Goal: Find specific page/section: Find specific page/section

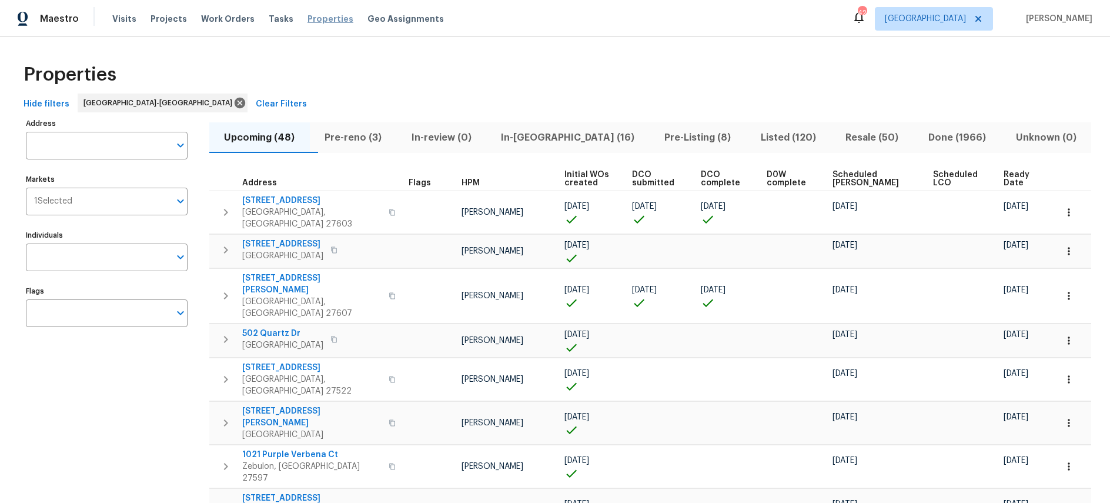
click at [307, 22] on span "Properties" at bounding box center [330, 19] width 46 height 12
click at [966, 21] on span "[GEOGRAPHIC_DATA]" at bounding box center [925, 19] width 81 height 12
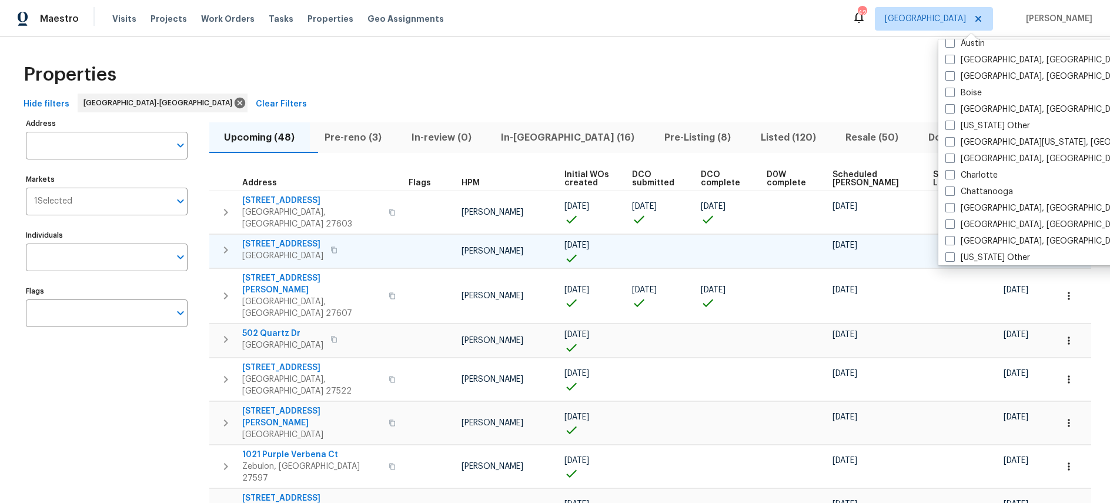
scroll to position [173, 0]
click at [960, 175] on label "Charlotte" at bounding box center [971, 176] width 52 height 12
click at [953, 175] on input "Charlotte" at bounding box center [949, 174] width 8 height 8
checkbox input "true"
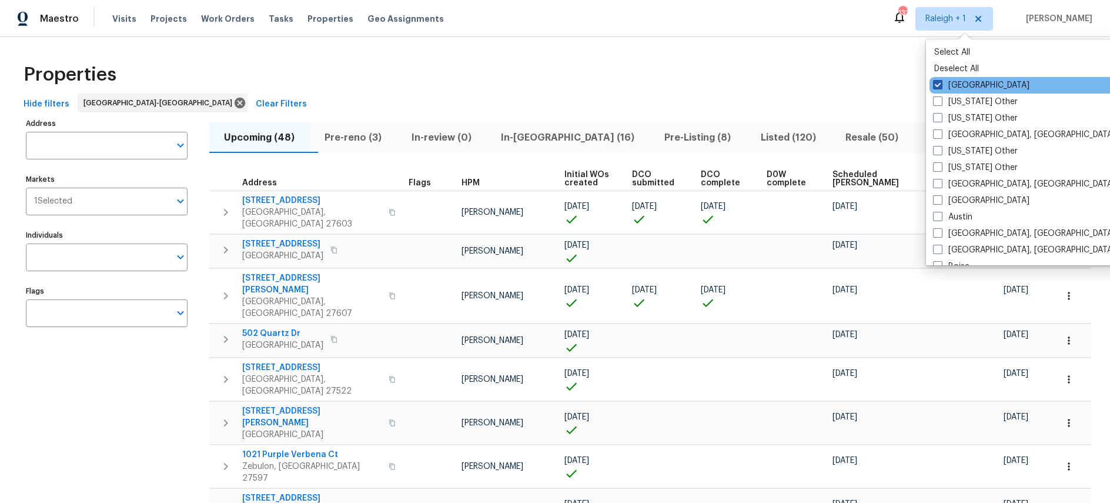
click at [940, 87] on span at bounding box center [937, 84] width 9 height 9
click at [940, 87] on input "[GEOGRAPHIC_DATA]" at bounding box center [937, 83] width 8 height 8
checkbox input "false"
click at [123, 19] on span "Visits" at bounding box center [124, 19] width 24 height 12
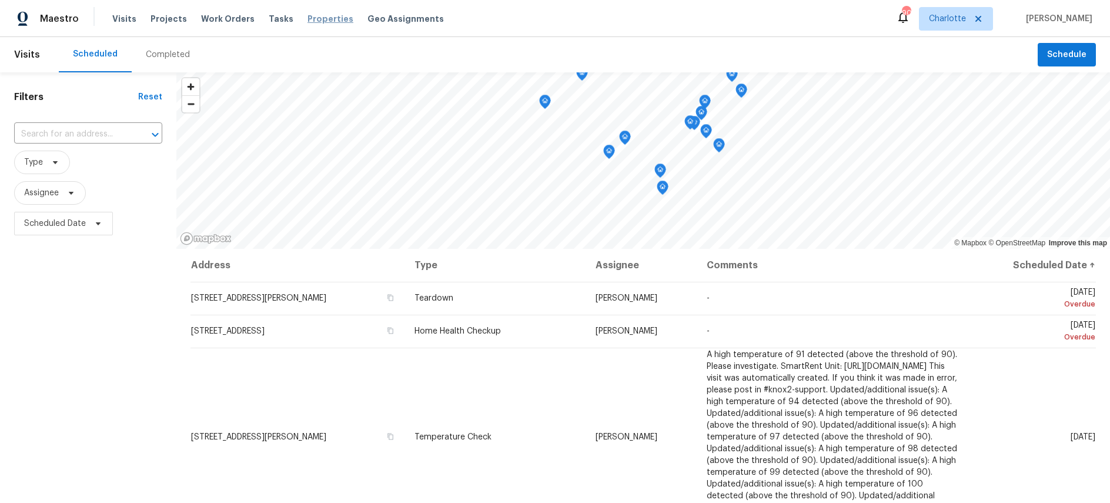
click at [307, 18] on span "Properties" at bounding box center [330, 19] width 46 height 12
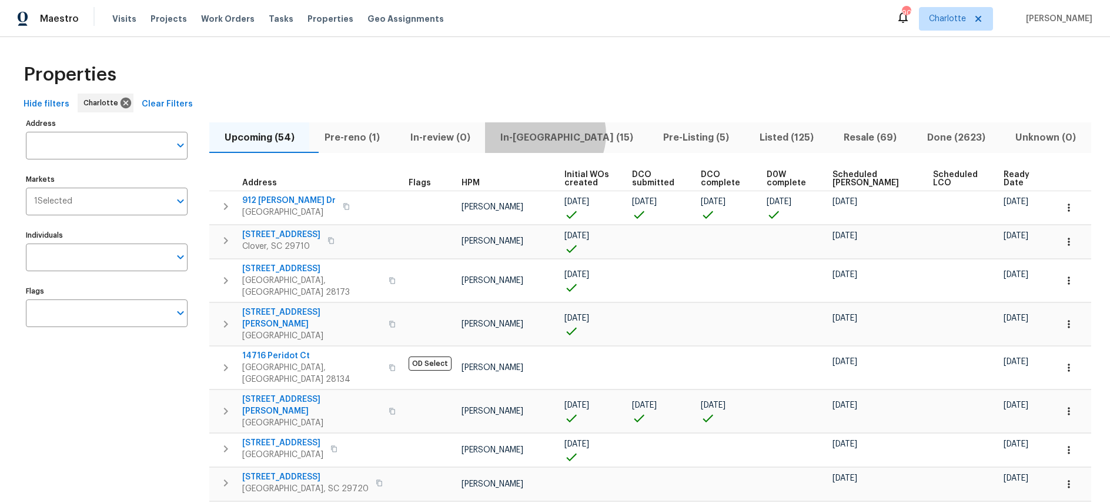
click at [570, 134] on span "In-[GEOGRAPHIC_DATA] (15)" at bounding box center [566, 137] width 149 height 16
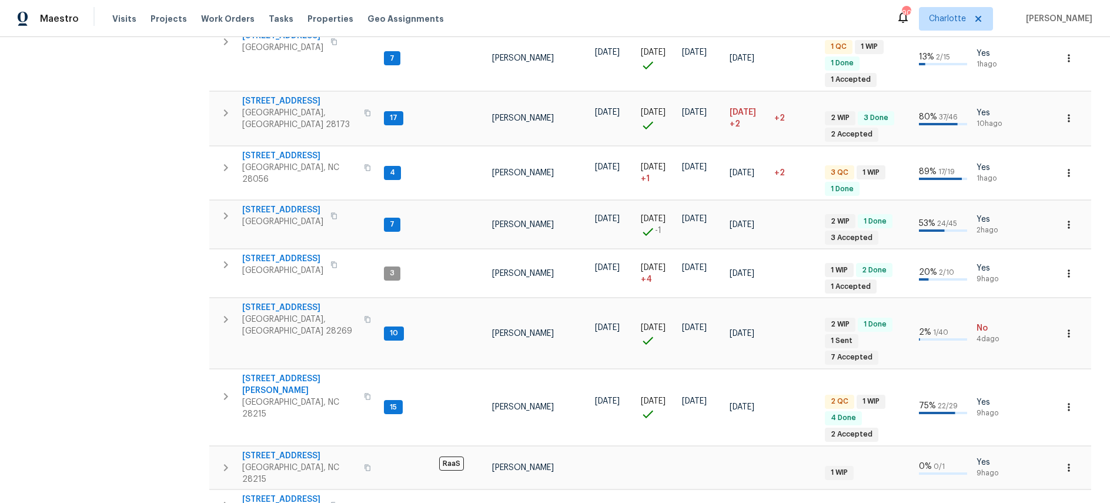
scroll to position [517, 0]
